Goal: Task Accomplishment & Management: Use online tool/utility

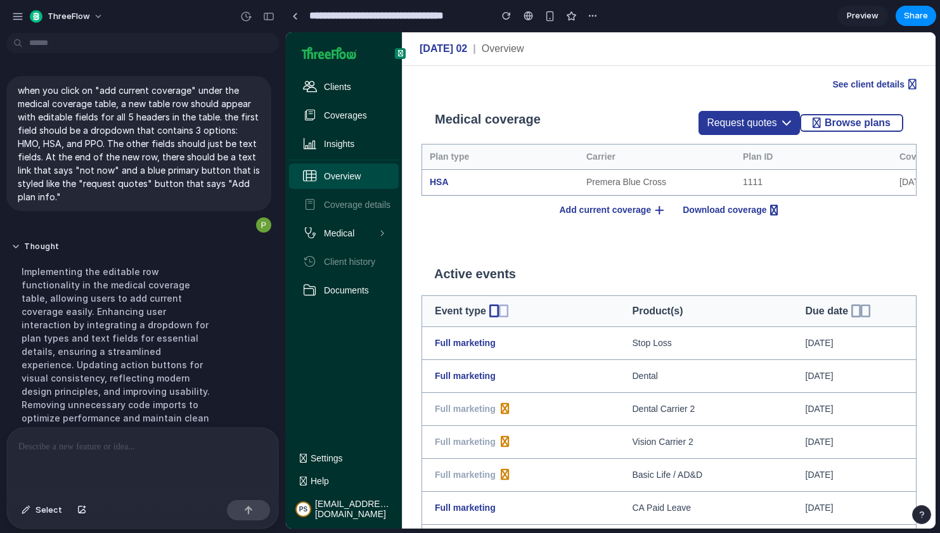
scroll to position [179, 0]
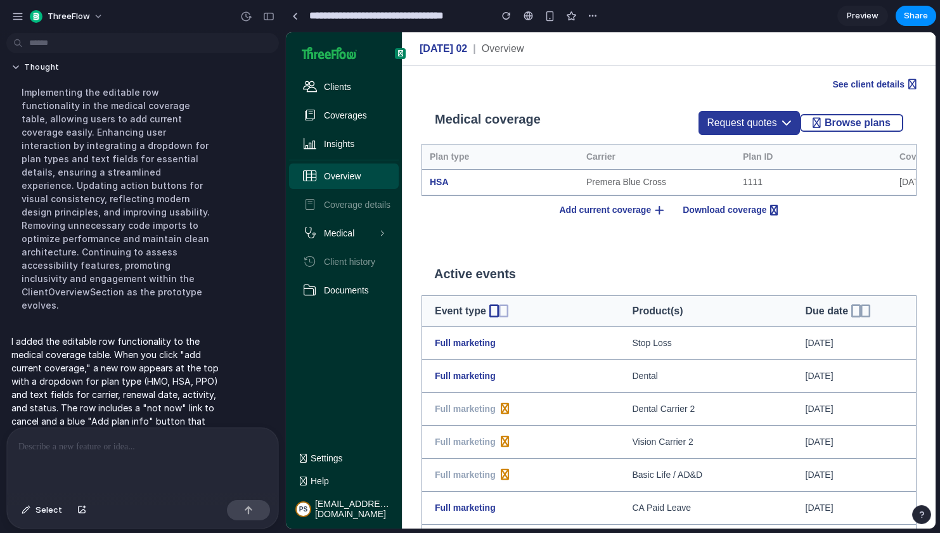
click at [589, 207] on span "Add current coverage" at bounding box center [608, 210] width 96 height 10
click at [655, 205] on icon "button" at bounding box center [660, 210] width 10 height 11
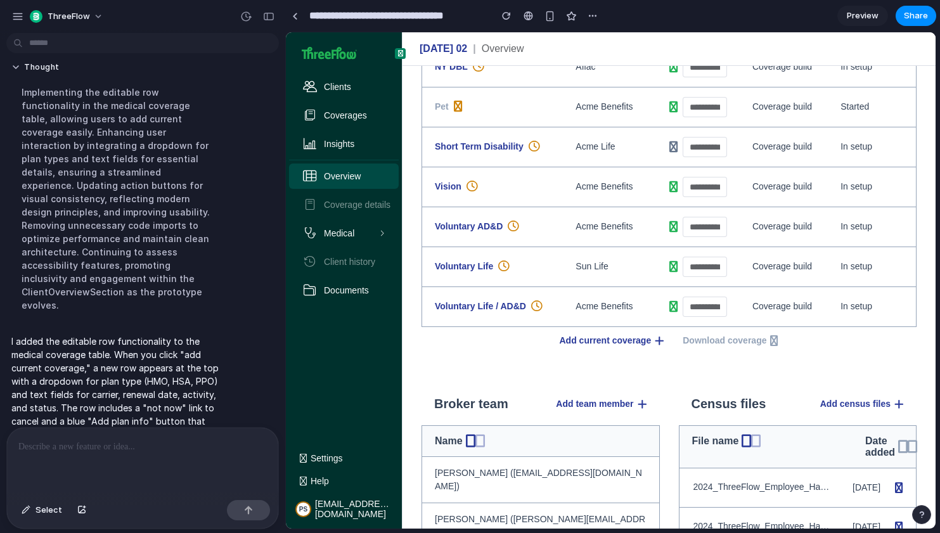
scroll to position [1013, 0]
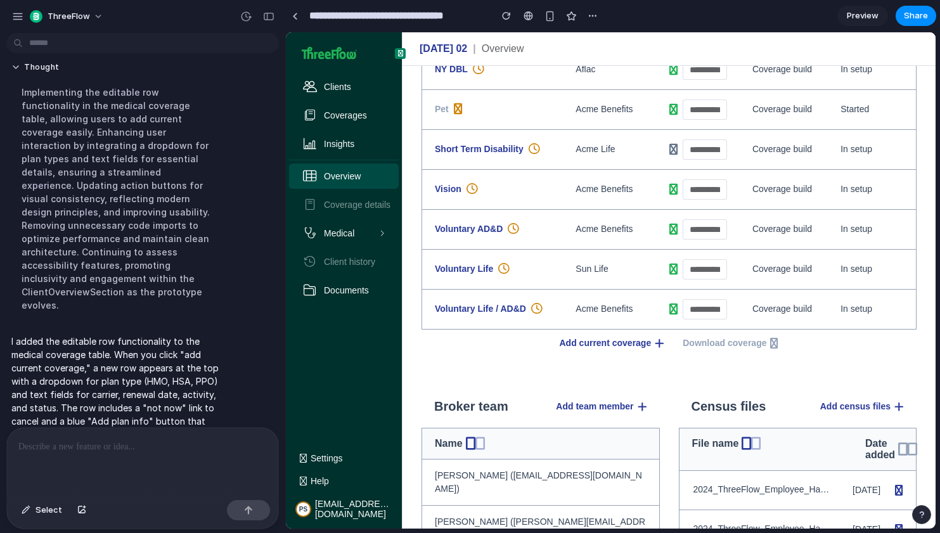
click at [636, 353] on div "Add current coverage Download coverage" at bounding box center [668, 343] width 495 height 27
click at [633, 339] on span "Add current coverage" at bounding box center [608, 343] width 96 height 10
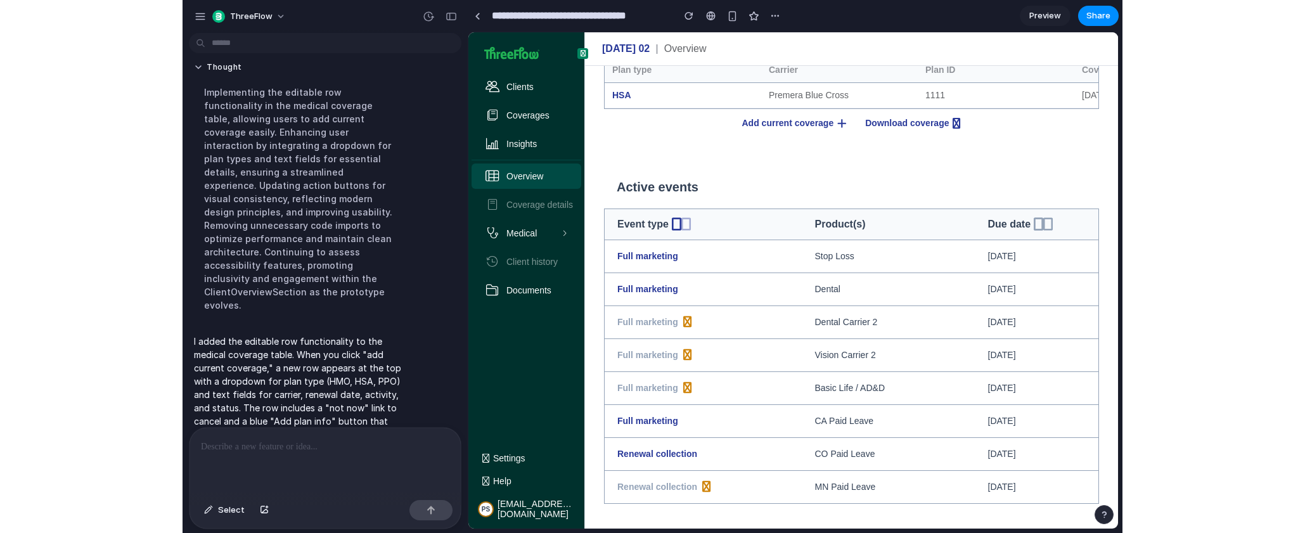
scroll to position [0, 0]
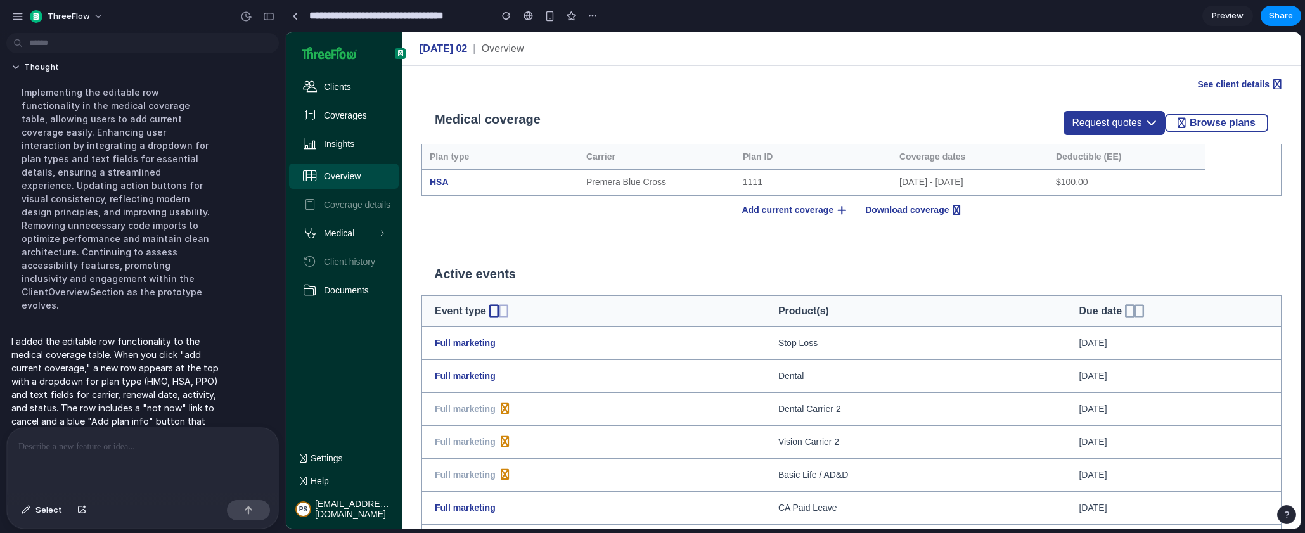
click at [782, 210] on span "Add current coverage" at bounding box center [790, 210] width 96 height 10
click at [101, 478] on div at bounding box center [142, 461] width 271 height 67
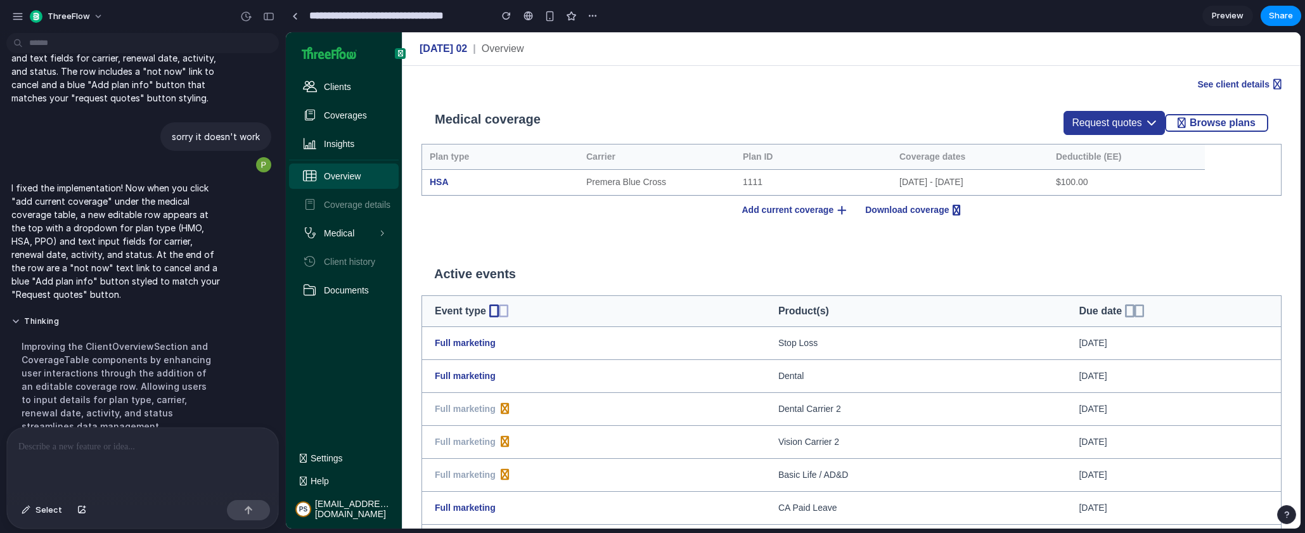
scroll to position [388, 0]
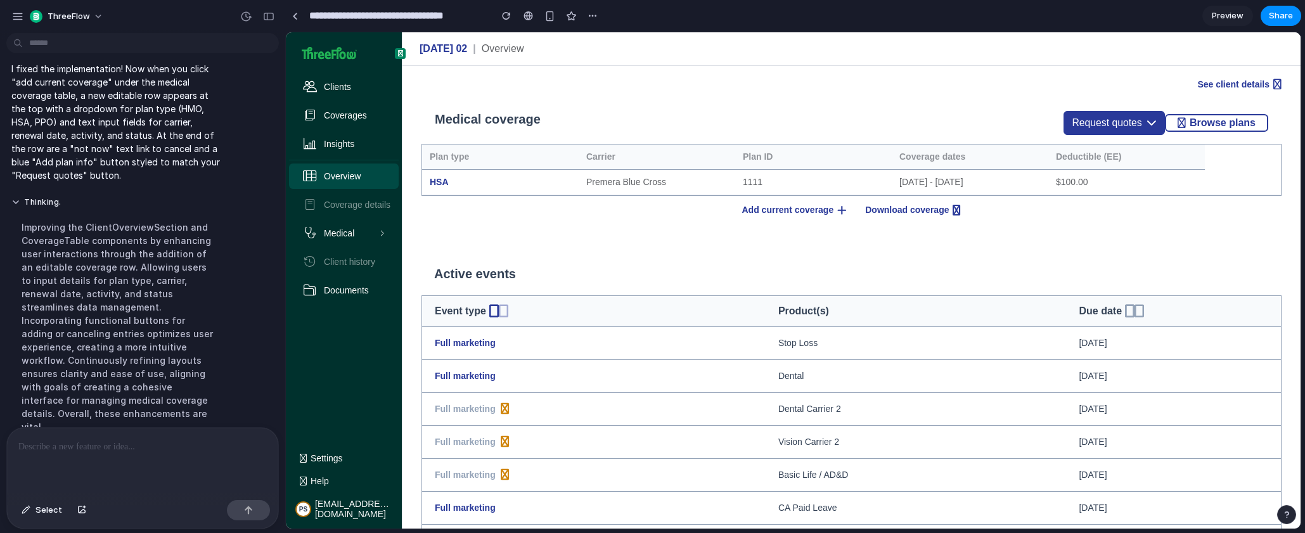
click at [754, 203] on div "Add current coverage Download coverage" at bounding box center [851, 210] width 860 height 29
click at [759, 208] on span "Add current coverage" at bounding box center [790, 210] width 96 height 10
